Goal: Navigation & Orientation: Find specific page/section

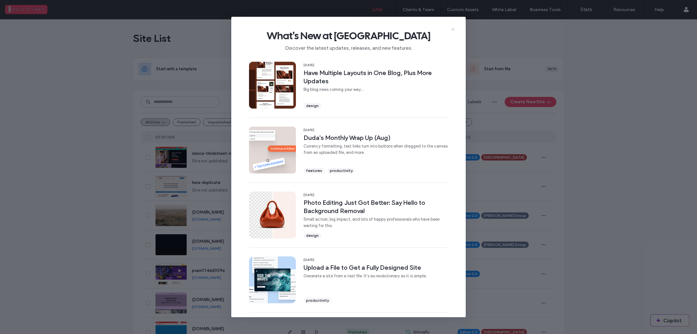
click at [453, 30] on icon at bounding box center [452, 29] width 5 height 5
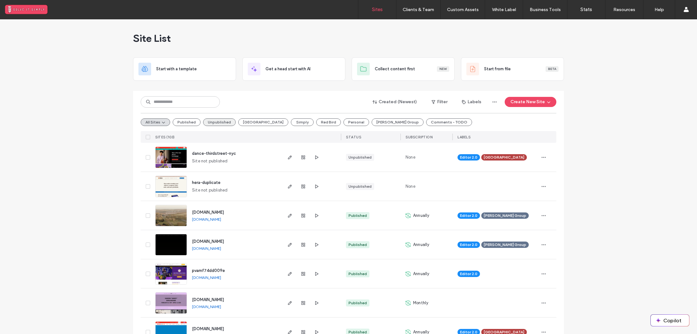
click at [217, 123] on button "Unpublished" at bounding box center [219, 122] width 33 height 8
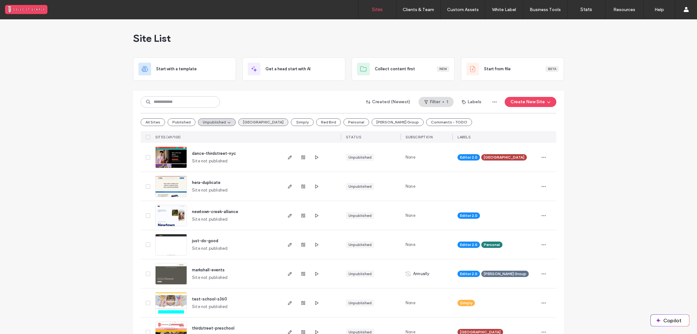
click at [240, 124] on button "[GEOGRAPHIC_DATA]" at bounding box center [263, 122] width 50 height 8
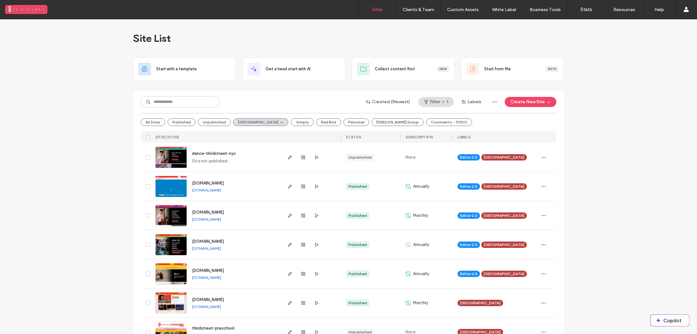
click at [224, 212] on span "[DOMAIN_NAME]" at bounding box center [208, 212] width 32 height 5
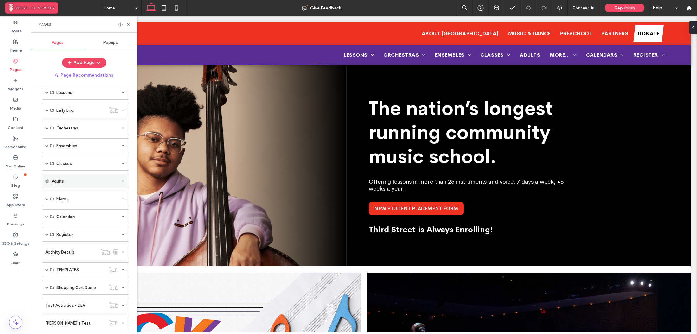
scroll to position [47, 0]
click at [73, 310] on div "Jake's Test" at bounding box center [75, 308] width 61 height 7
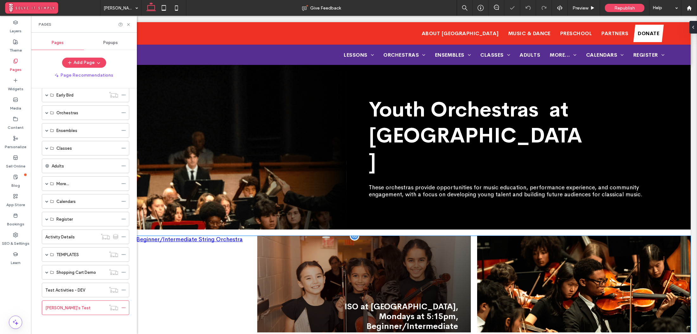
click at [315, 274] on img at bounding box center [364, 311] width 214 height 150
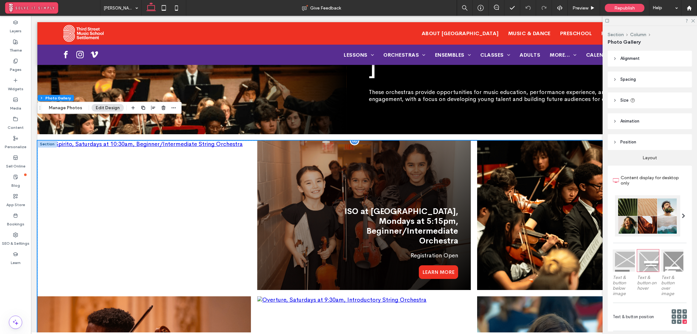
scroll to position [100, 0]
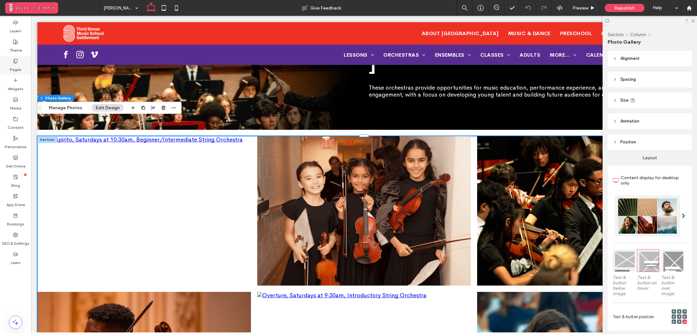
click at [20, 70] on label "Pages" at bounding box center [16, 68] width 12 height 9
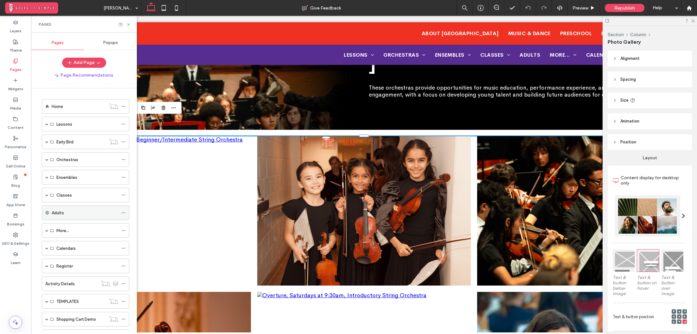
scroll to position [47, 0]
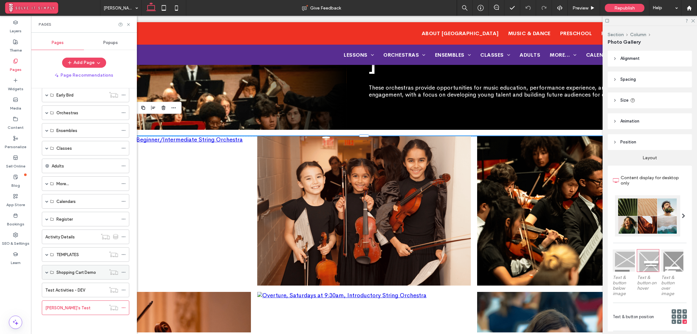
click at [48, 271] on span at bounding box center [46, 272] width 3 height 3
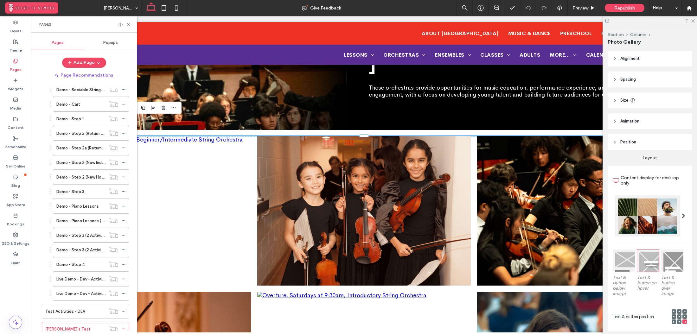
scroll to position [277, 0]
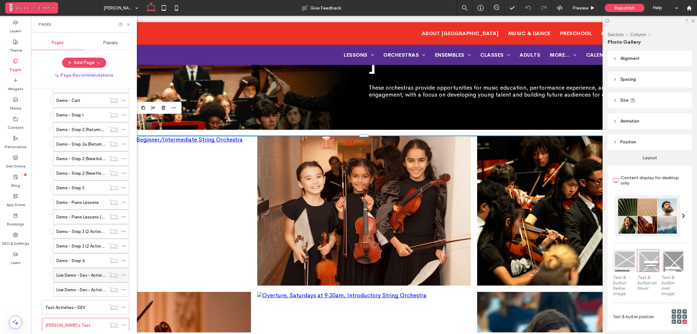
click at [87, 277] on label "Live Demo - Dev - Activities" at bounding box center [82, 275] width 53 height 11
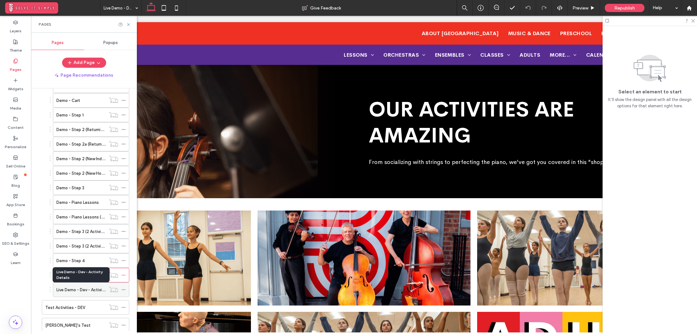
click at [87, 288] on label "Live Demo - Dev - Activity Details" at bounding box center [88, 289] width 64 height 11
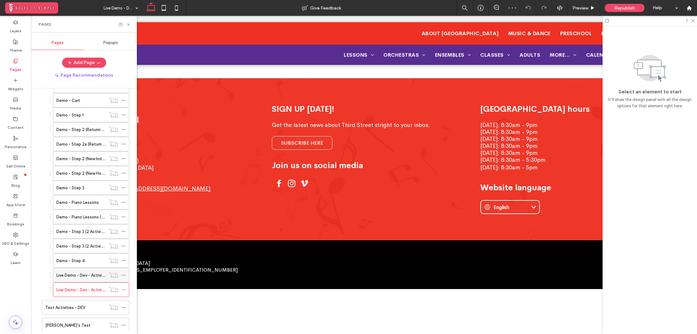
click at [86, 278] on label "Live Demo - Dev - Activities" at bounding box center [82, 275] width 53 height 11
